Goal: Information Seeking & Learning: Check status

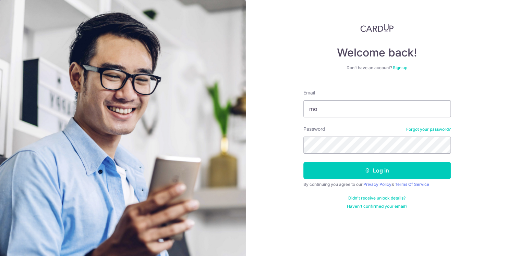
type input "m"
type input "[EMAIL_ADDRESS][DOMAIN_NAME]"
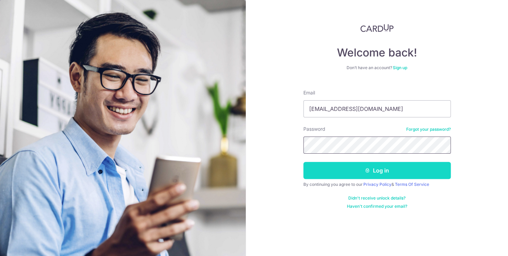
click at [303, 162] on button "Log in" at bounding box center [376, 170] width 147 height 17
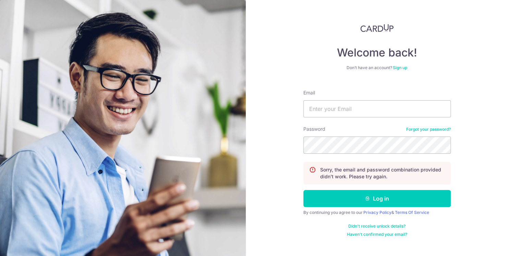
click at [383, 173] on p "Sorry, the email and password combination provided didn't work. Please try agai…" at bounding box center [382, 174] width 125 height 14
click at [360, 105] on input "Email" at bounding box center [376, 108] width 147 height 17
click at [350, 110] on input "mohamedharris9@gmail.com" at bounding box center [376, 108] width 147 height 17
type input "[EMAIL_ADDRESS][DOMAIN_NAME]"
click at [303, 190] on button "Log in" at bounding box center [376, 198] width 147 height 17
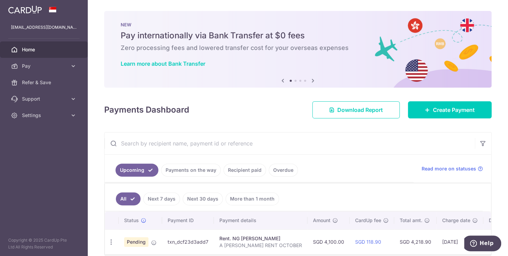
click at [266, 173] on li "Overdue" at bounding box center [282, 170] width 32 height 13
click at [271, 171] on link "Overdue" at bounding box center [283, 170] width 29 height 13
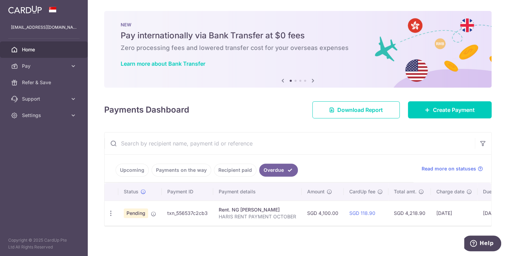
click at [241, 171] on link "Recipient paid" at bounding box center [235, 170] width 42 height 13
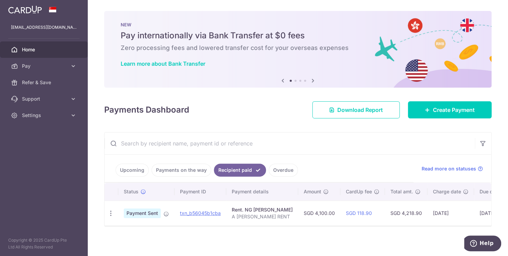
click at [189, 172] on link "Payments on the way" at bounding box center [181, 170] width 60 height 13
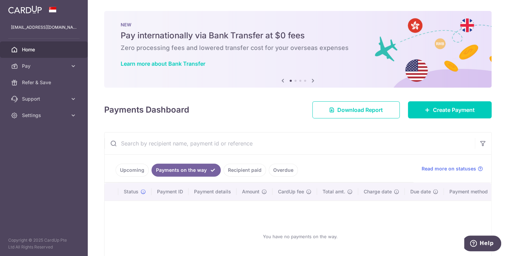
click at [135, 174] on link "Upcoming" at bounding box center [131, 170] width 33 height 13
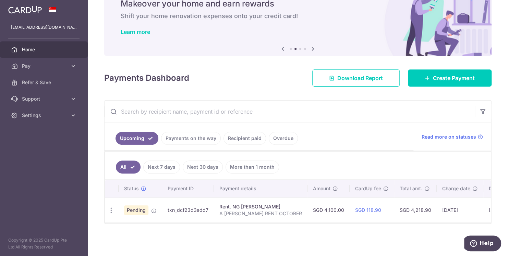
click at [132, 208] on span "Pending" at bounding box center [136, 211] width 24 height 10
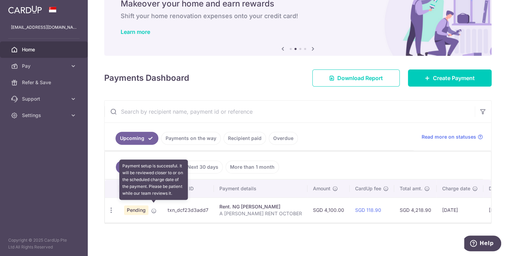
click at [151, 209] on icon at bounding box center [153, 210] width 5 height 5
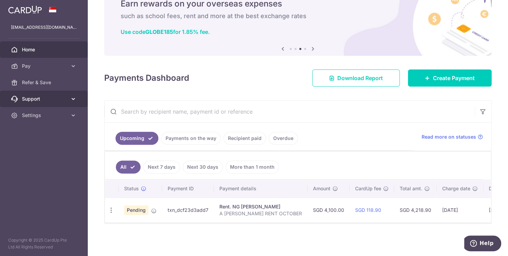
click at [48, 97] on span "Support" at bounding box center [44, 99] width 45 height 7
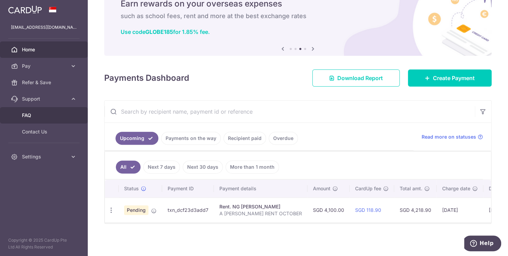
click at [28, 114] on span "FAQ" at bounding box center [44, 115] width 45 height 7
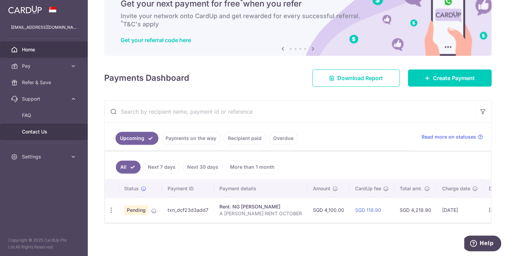
click at [47, 135] on span "Contact Us" at bounding box center [44, 132] width 45 height 7
